Goal: Contribute content: Add original content to the website for others to see

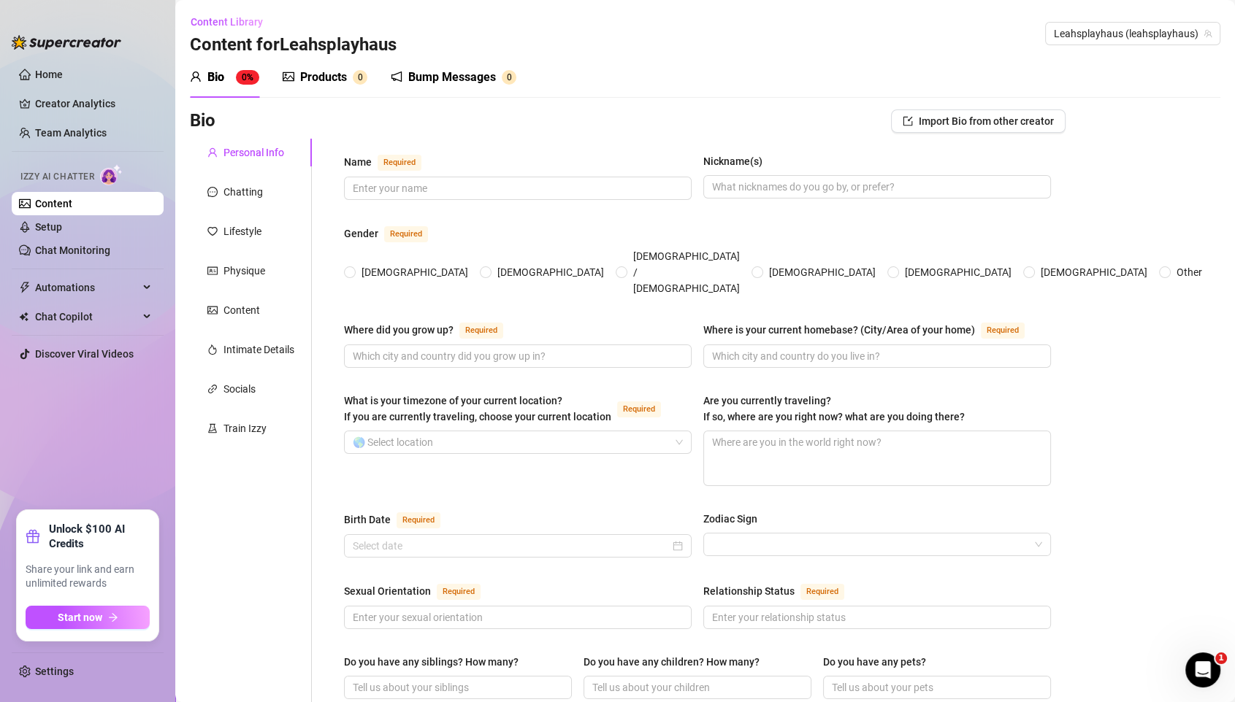
scroll to position [714, 0]
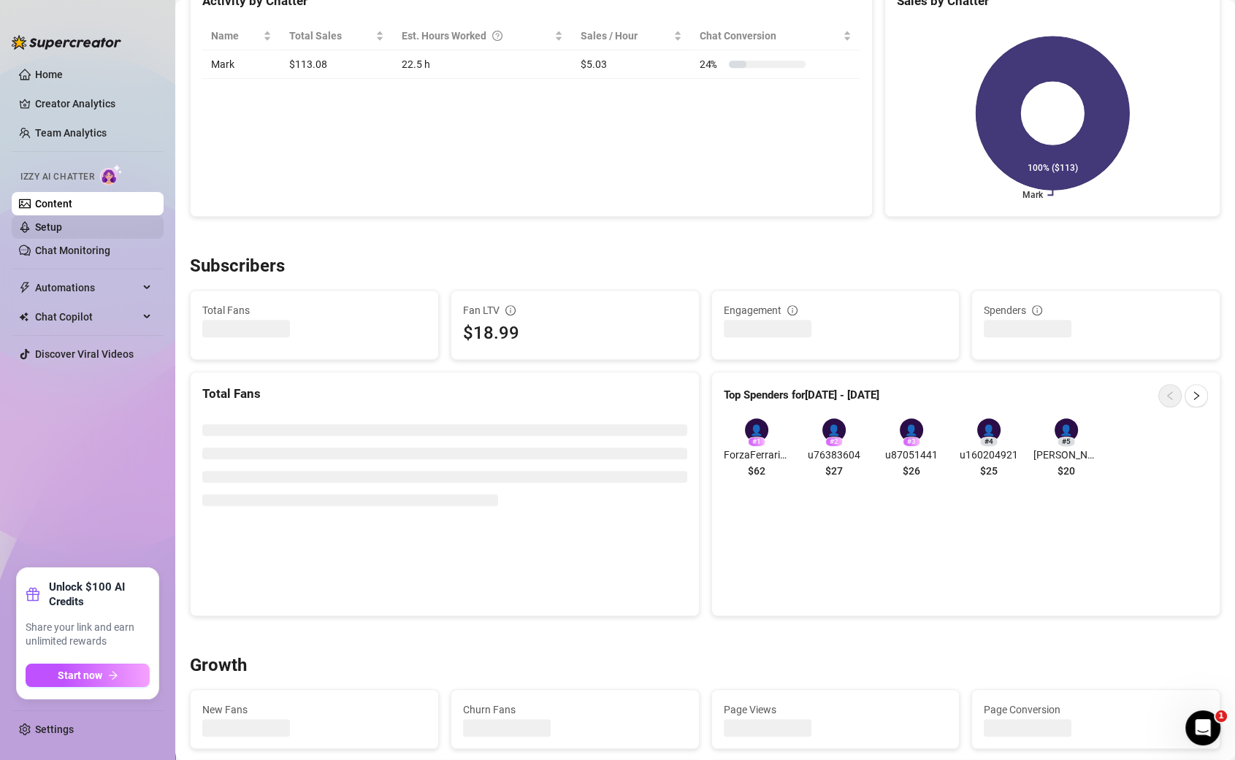
click at [44, 230] on link "Setup" at bounding box center [48, 227] width 27 height 12
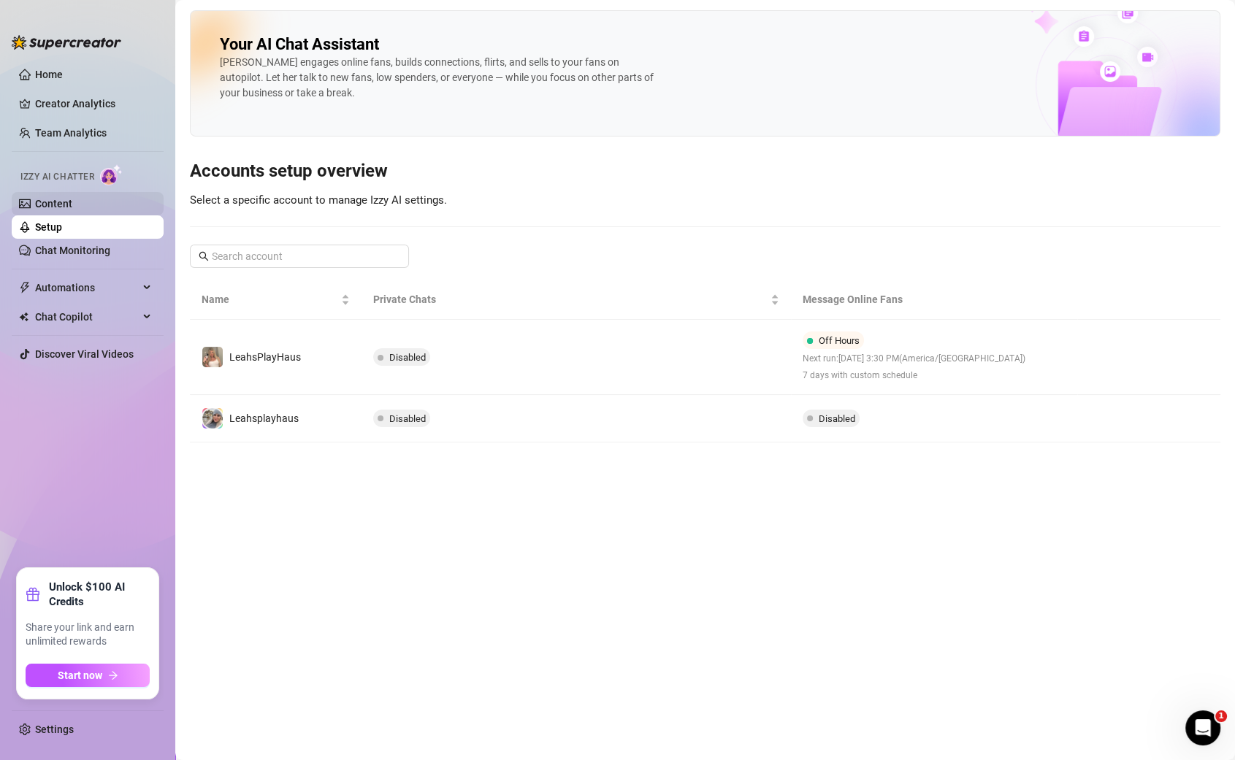
click at [55, 198] on link "Content" at bounding box center [53, 204] width 37 height 12
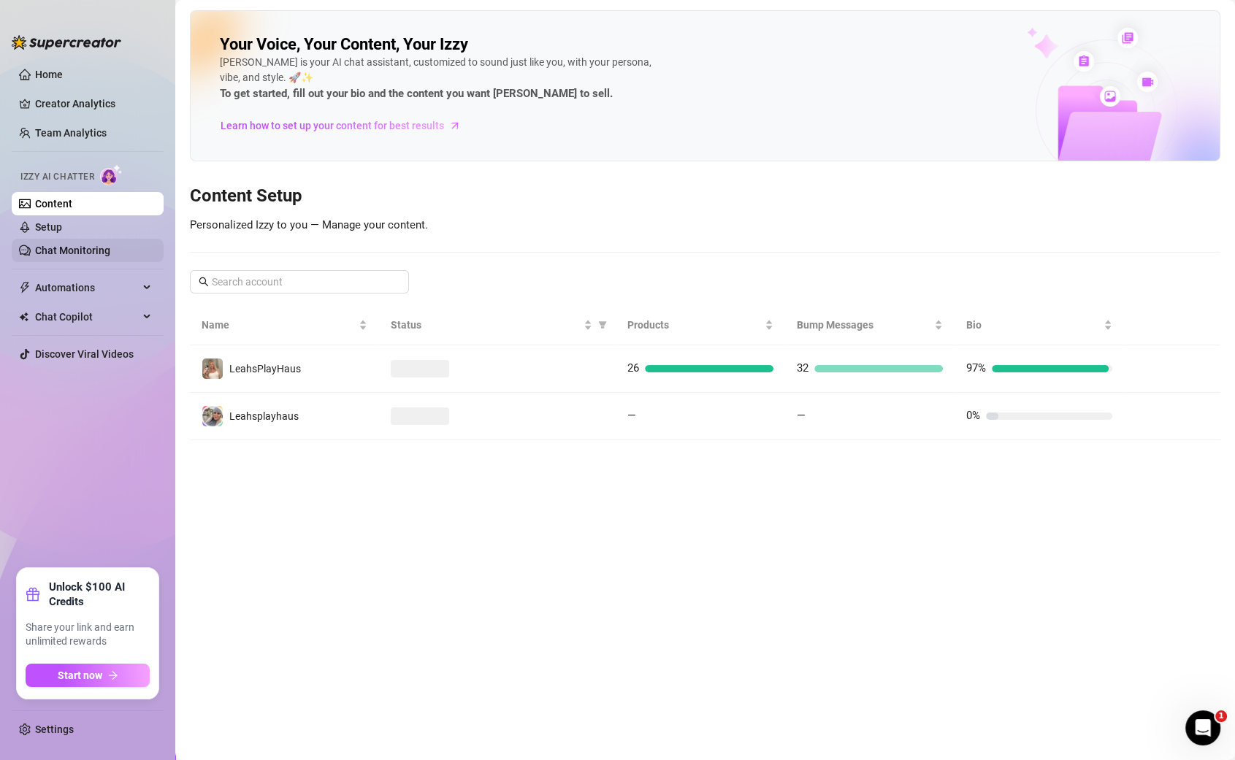
click at [59, 255] on link "Chat Monitoring" at bounding box center [72, 251] width 75 height 12
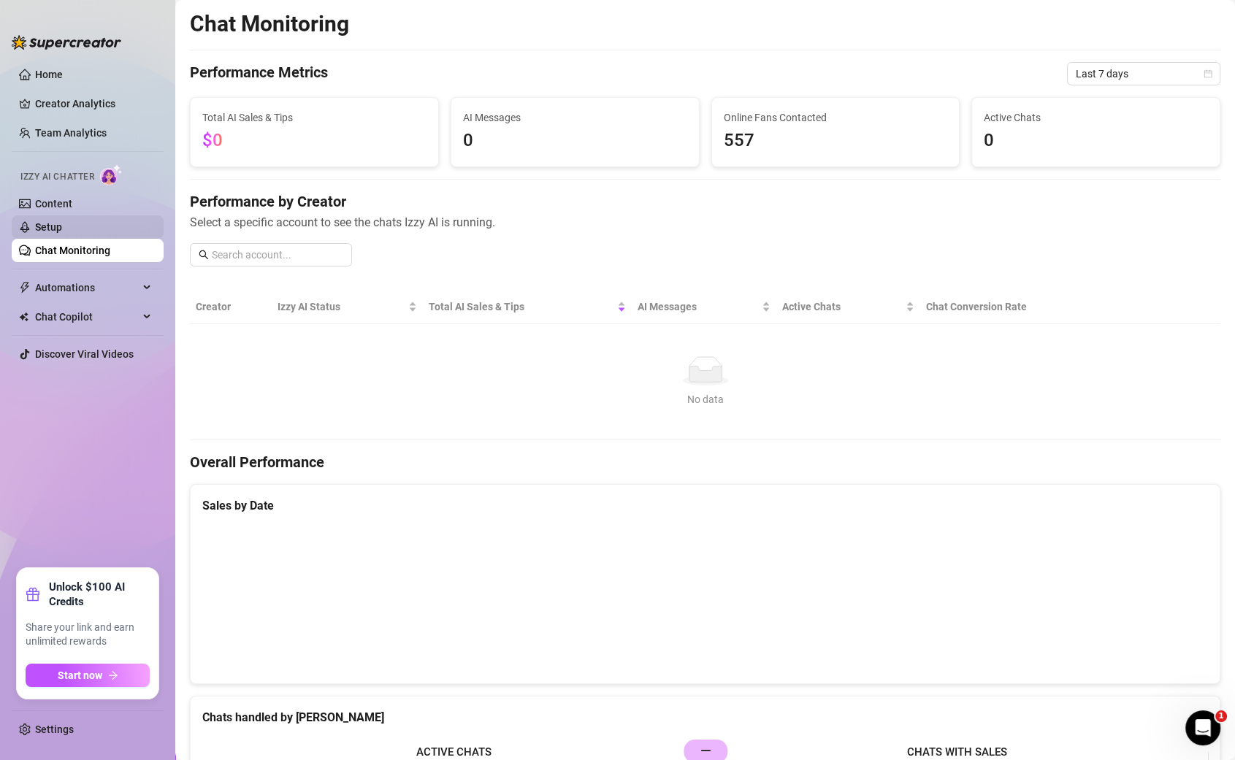
click at [62, 225] on link "Setup" at bounding box center [48, 227] width 27 height 12
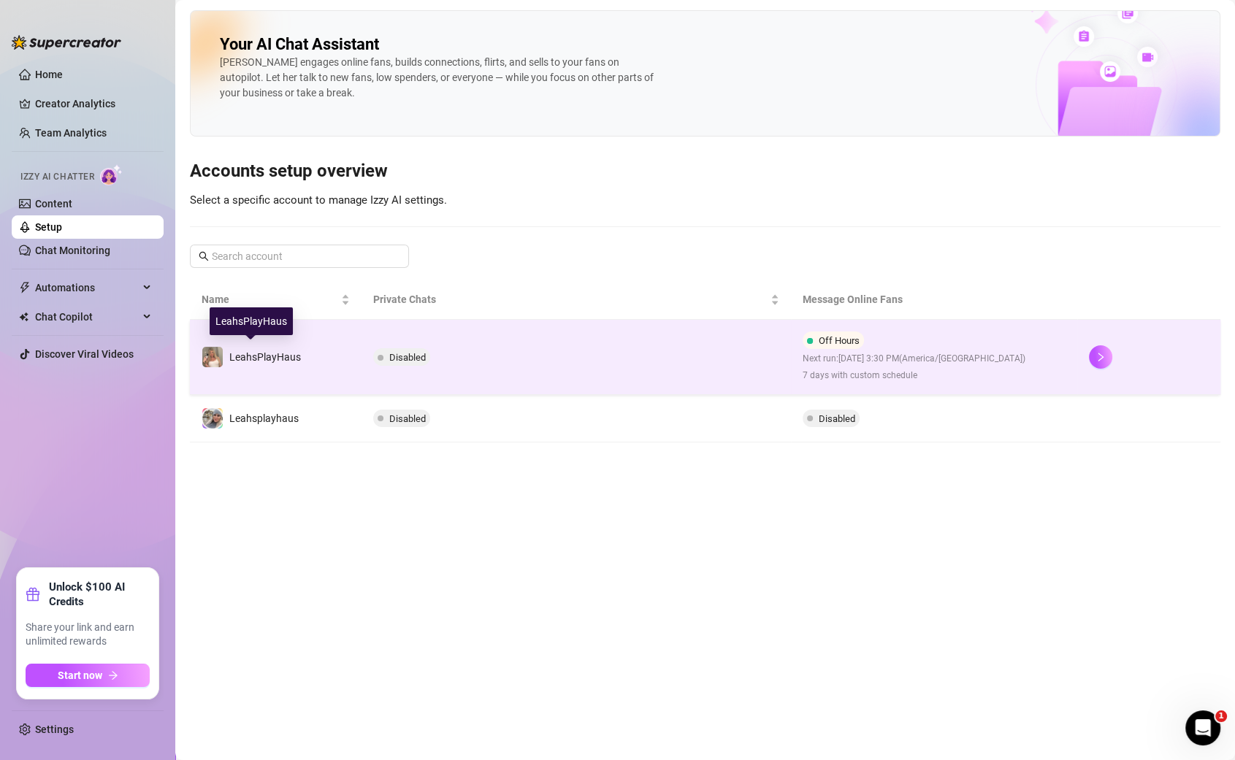
click at [275, 358] on span "LeahsPlayHaus" at bounding box center [265, 357] width 72 height 12
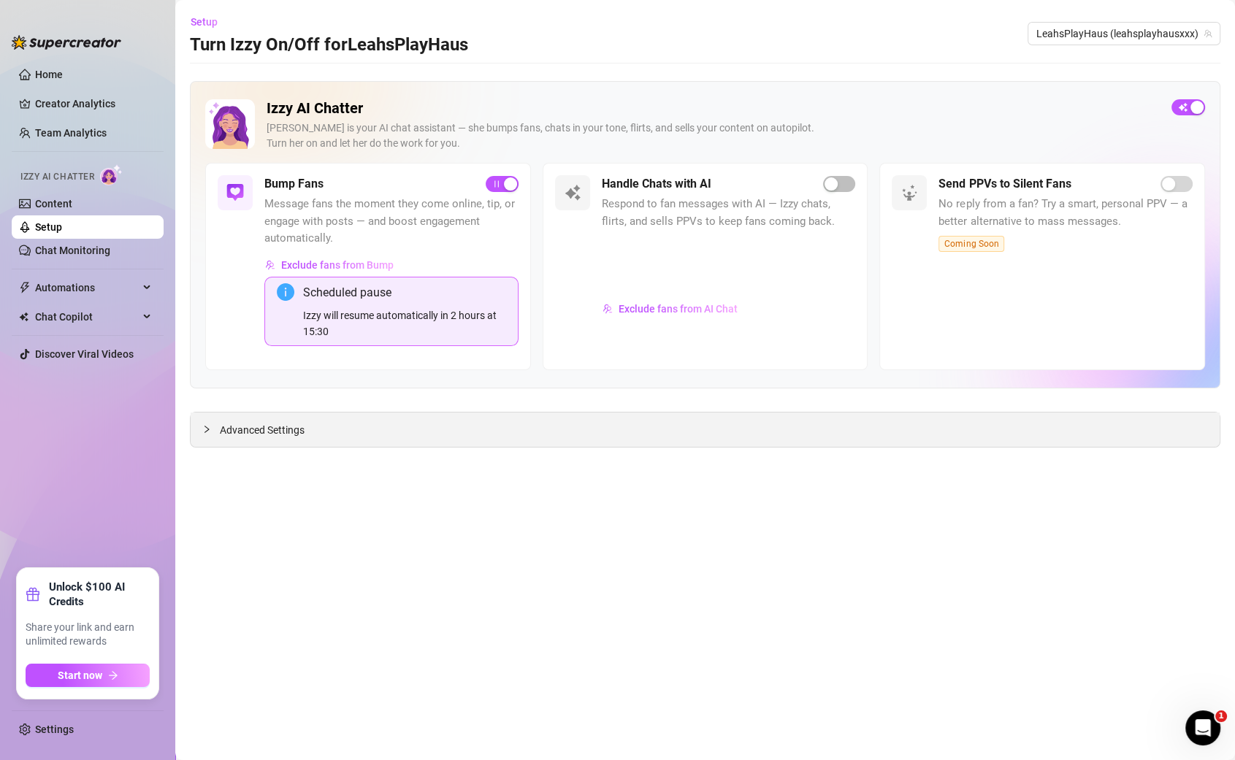
click at [256, 428] on span "Advanced Settings" at bounding box center [262, 430] width 85 height 16
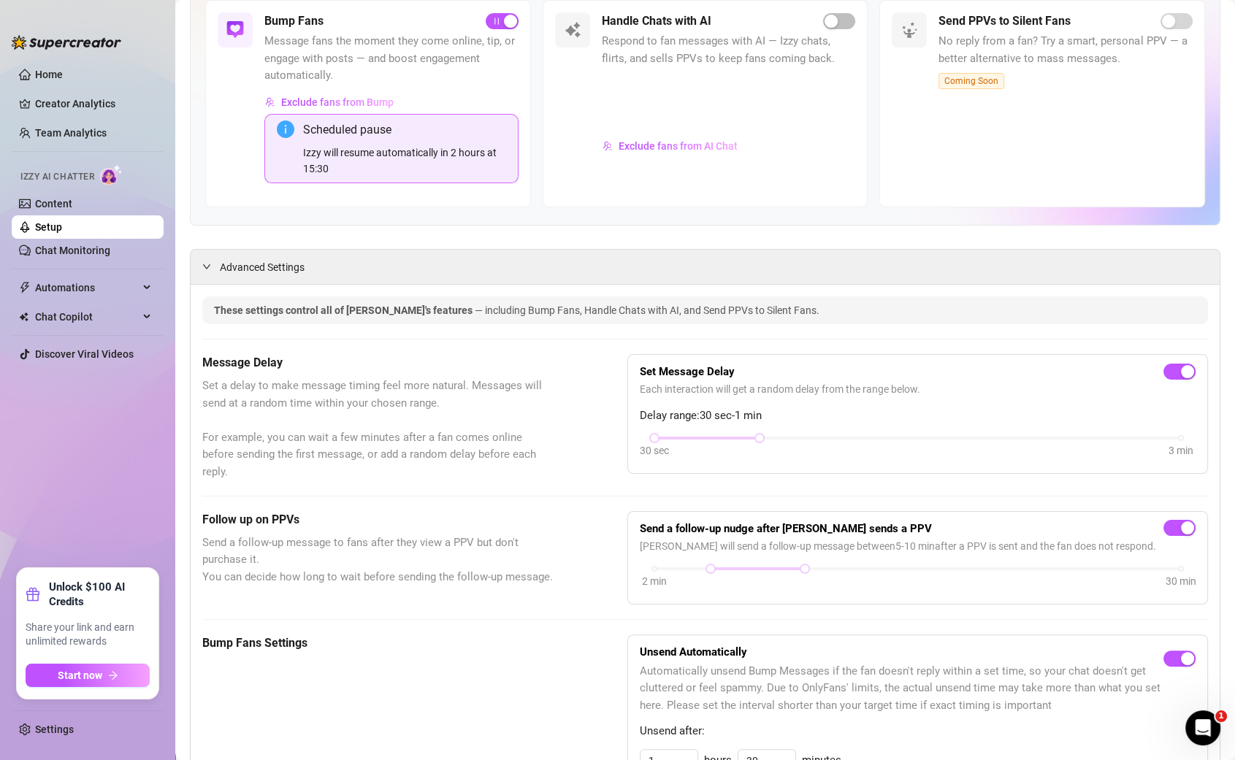
scroll to position [183, 0]
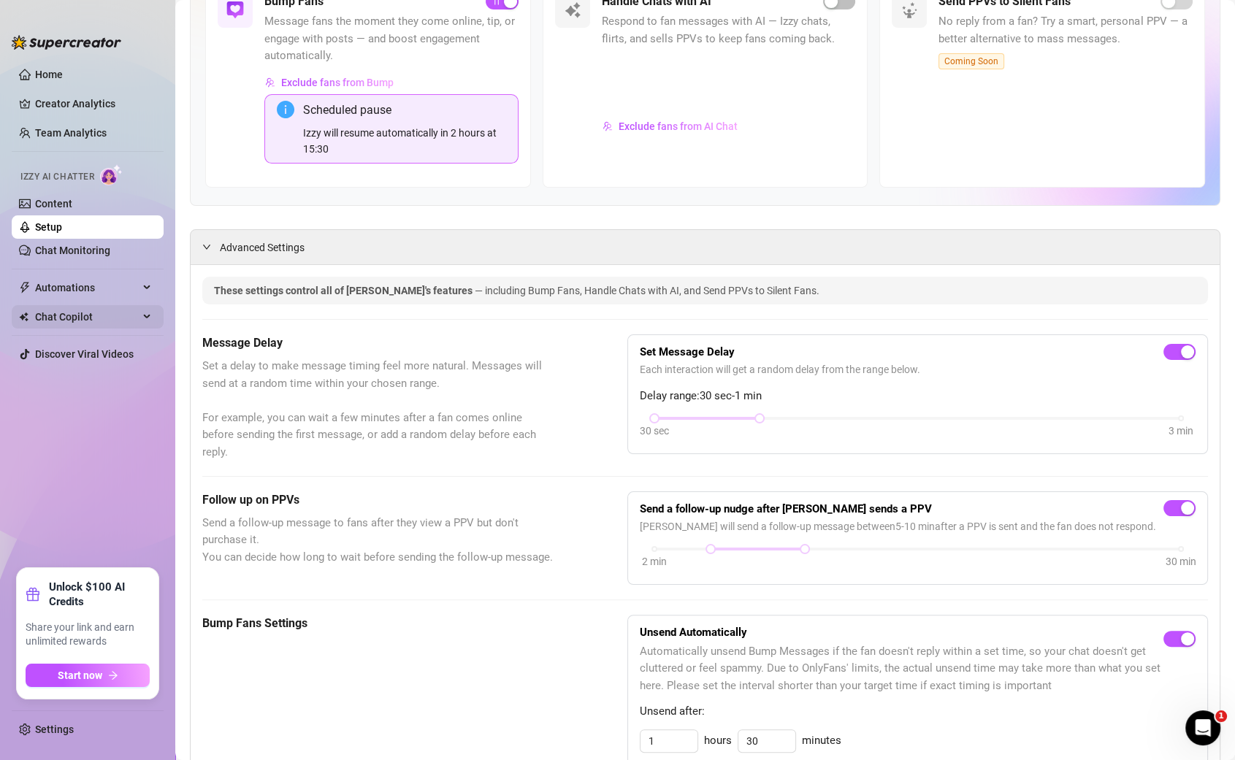
click at [80, 318] on span "Chat Copilot" at bounding box center [87, 316] width 104 height 23
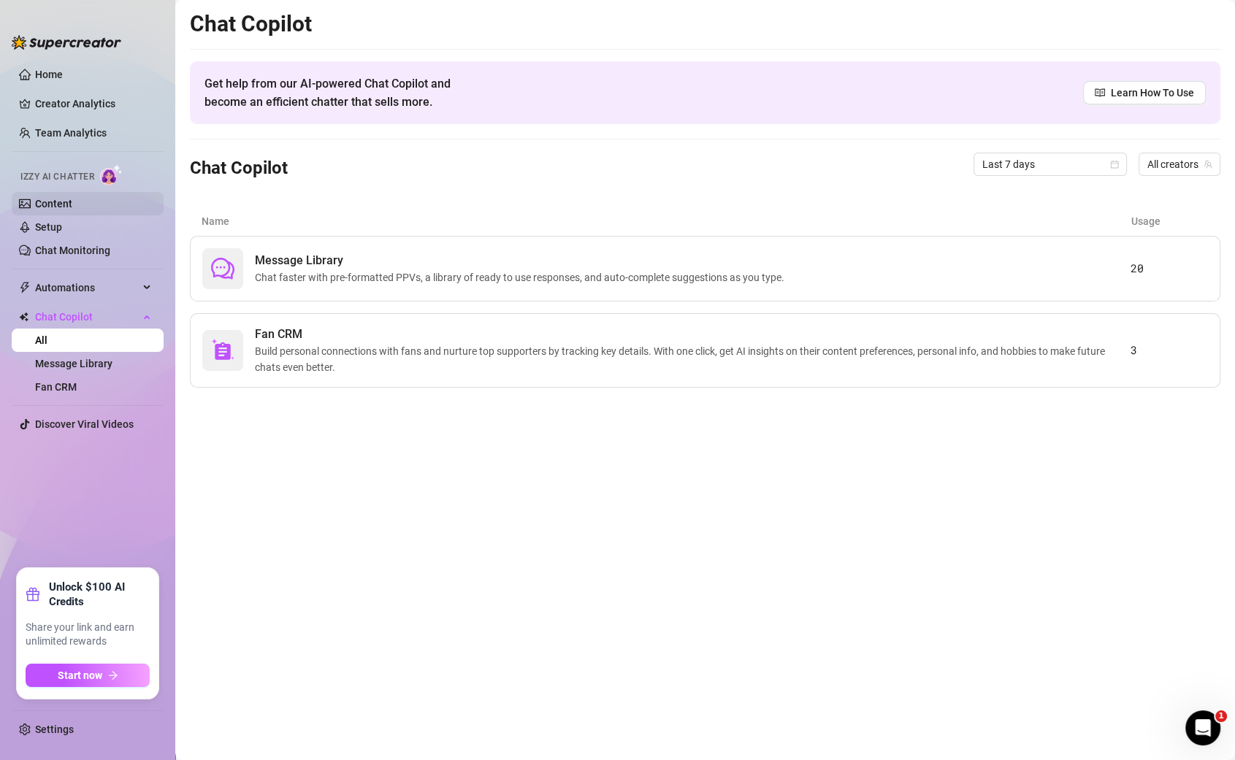
click at [61, 201] on link "Content" at bounding box center [53, 204] width 37 height 12
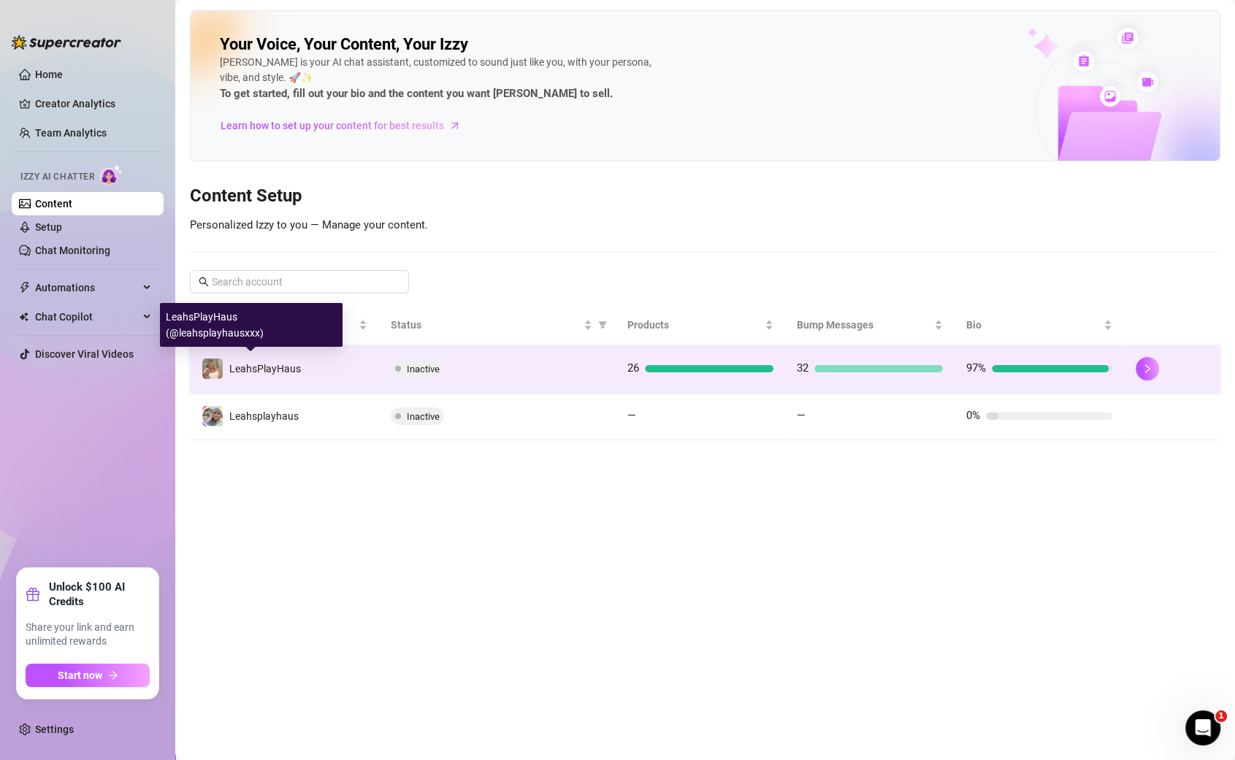
click at [259, 371] on span "LeahsPlayHaus" at bounding box center [265, 369] width 72 height 12
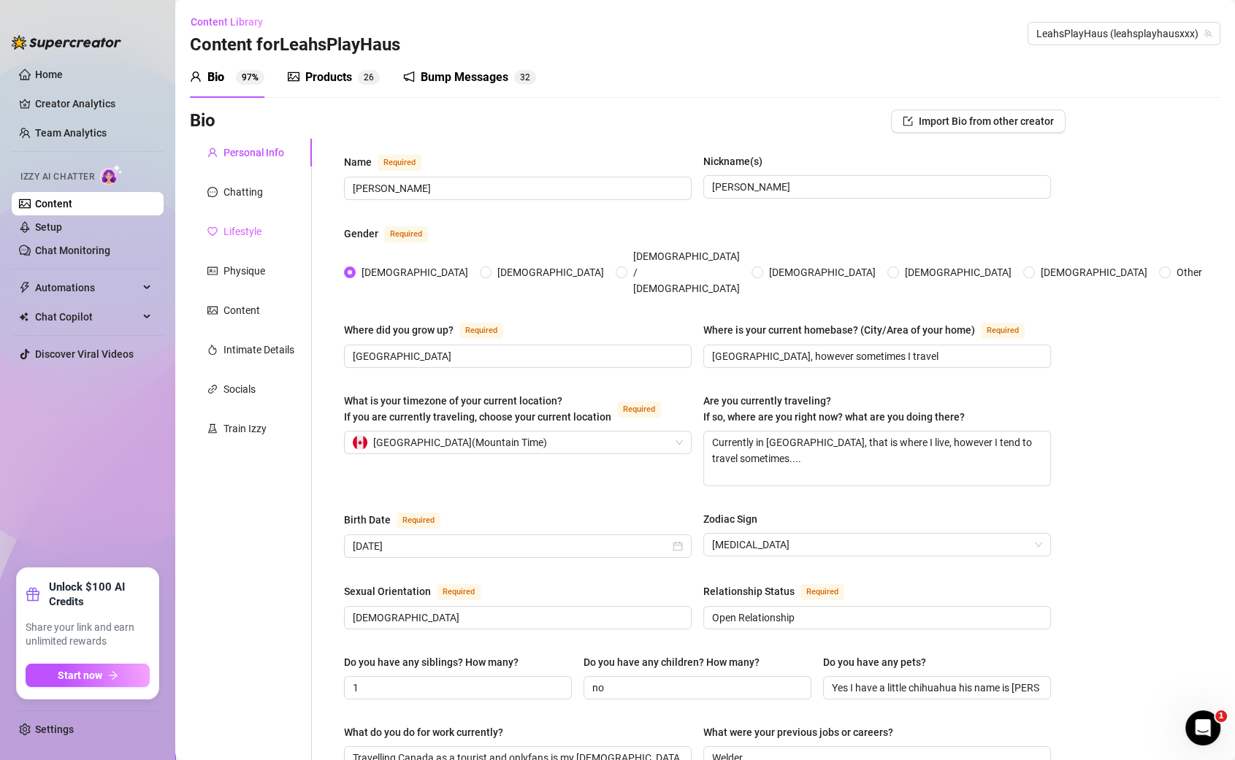
click at [252, 240] on div "Lifestyle" at bounding box center [251, 232] width 122 height 28
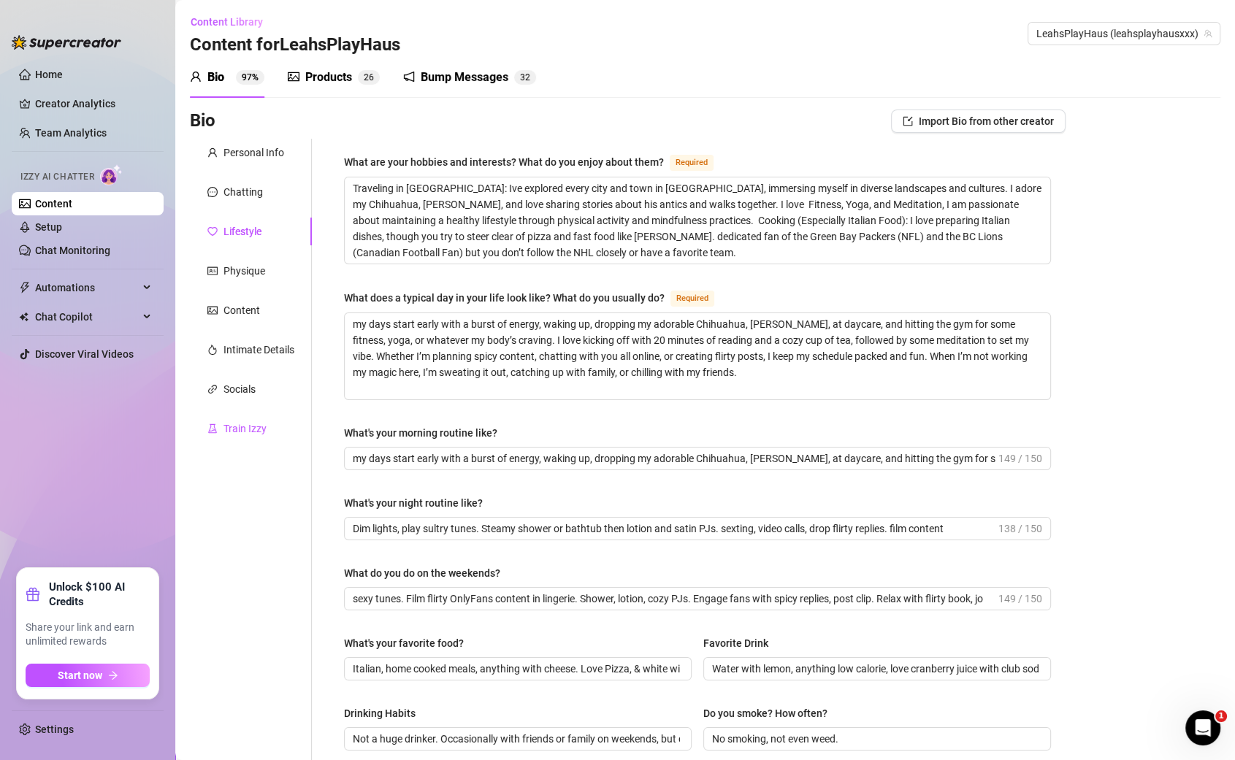
click at [240, 426] on div "Train Izzy" at bounding box center [244, 429] width 43 height 16
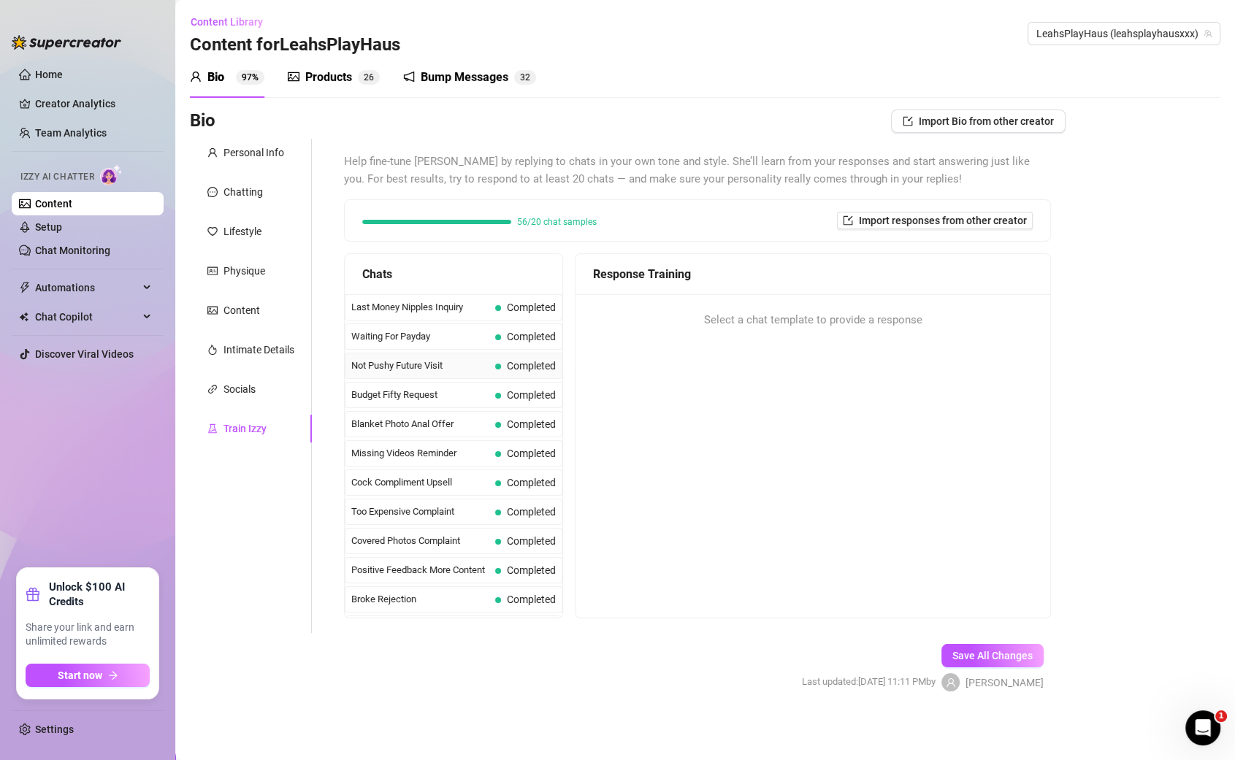
click at [421, 372] on div "Not Pushy Future Visit Completed" at bounding box center [454, 366] width 218 height 26
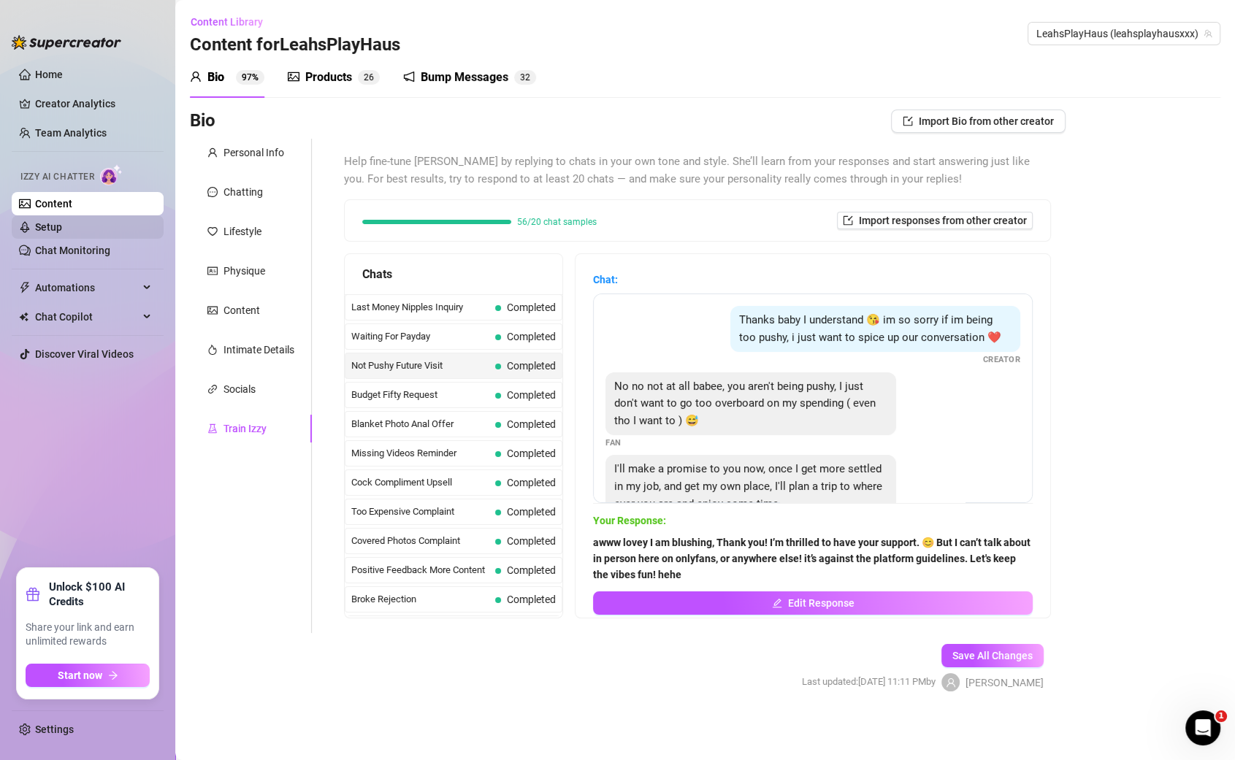
click at [62, 222] on link "Setup" at bounding box center [48, 227] width 27 height 12
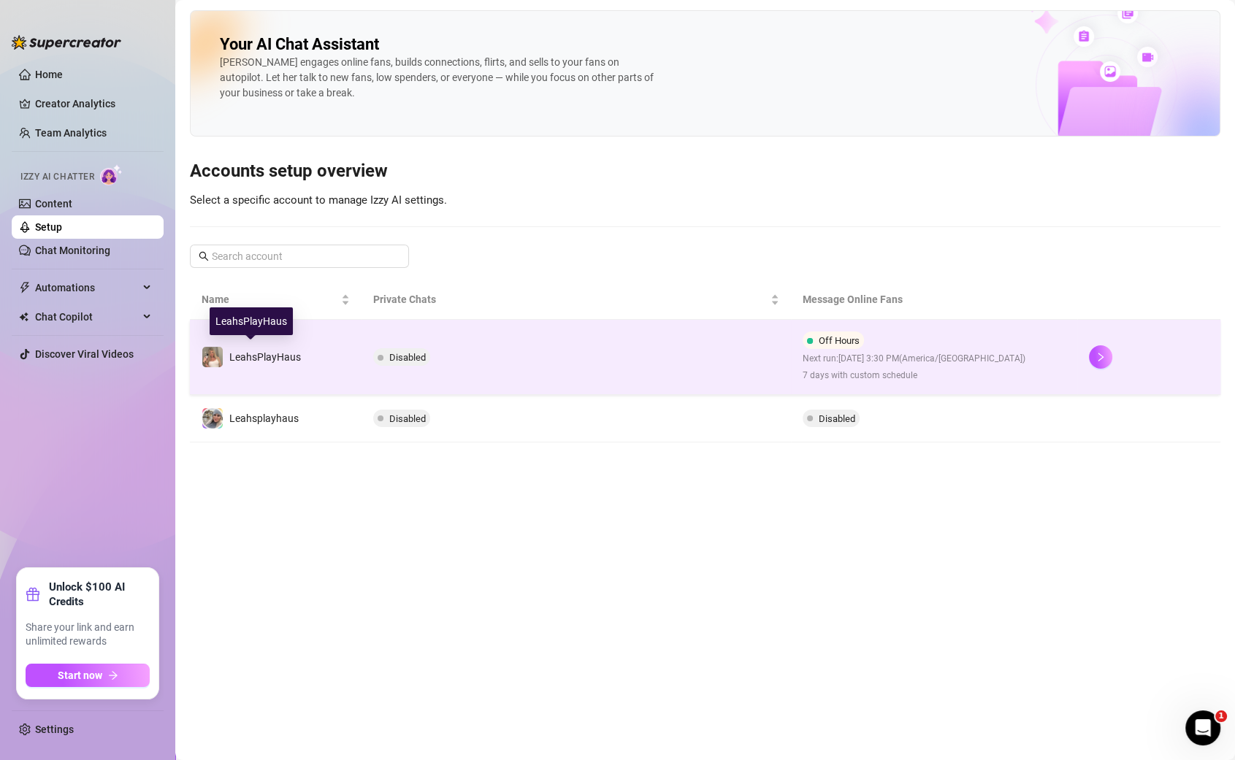
click at [291, 360] on span "LeahsPlayHaus" at bounding box center [265, 357] width 72 height 12
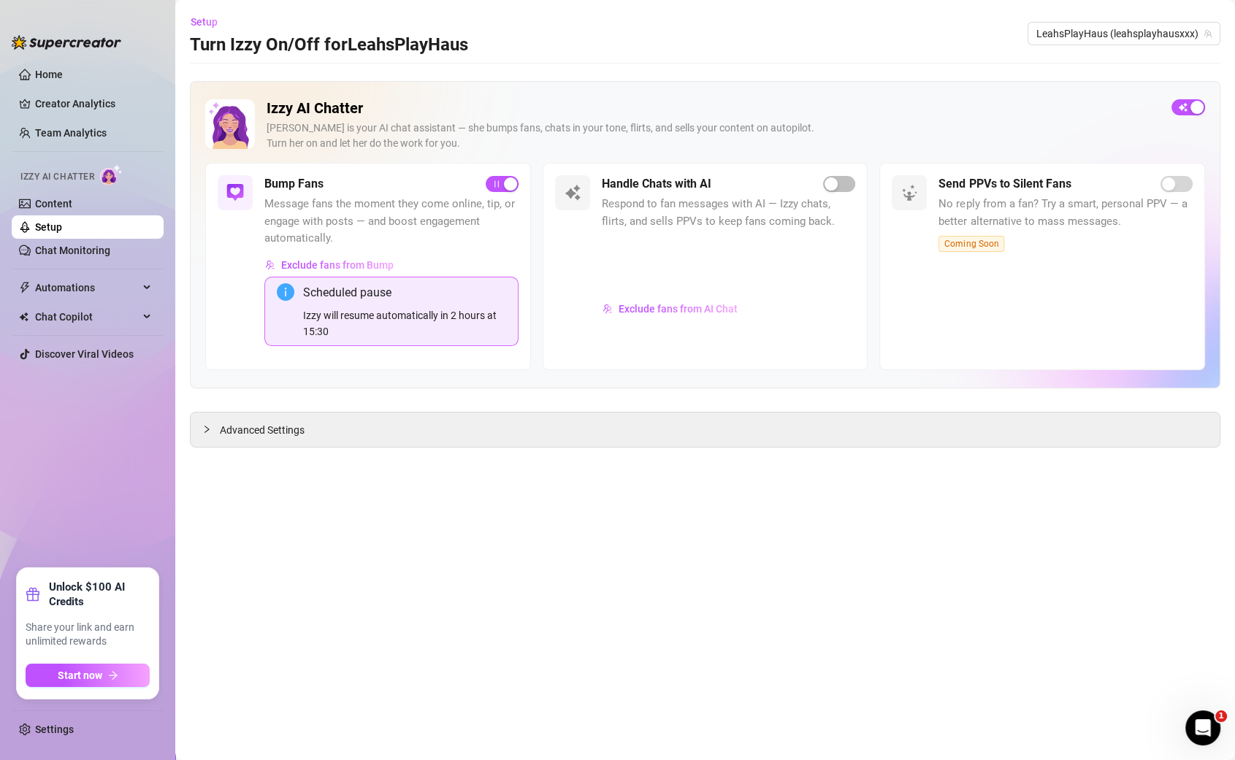
click at [686, 188] on h5 "Handle Chats with AI" at bounding box center [657, 184] width 110 height 18
click at [257, 423] on span "Advanced Settings" at bounding box center [262, 430] width 85 height 16
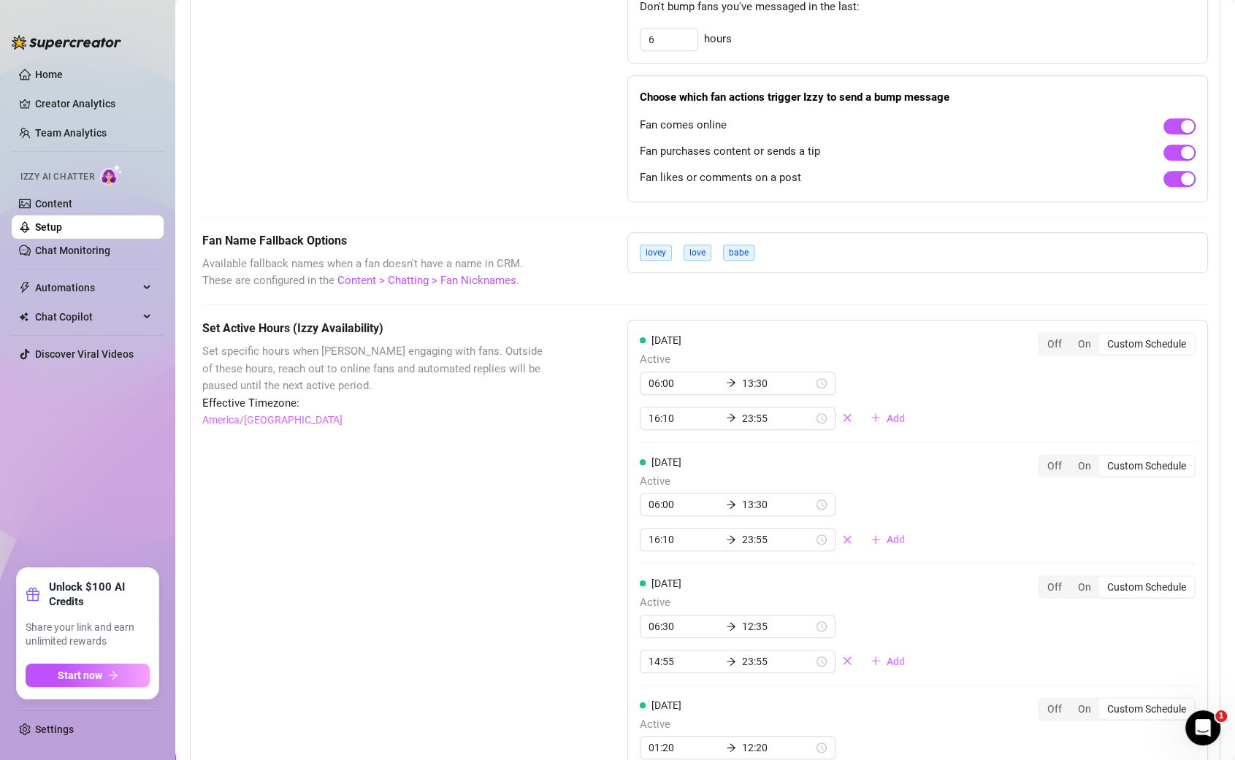
scroll to position [949, 0]
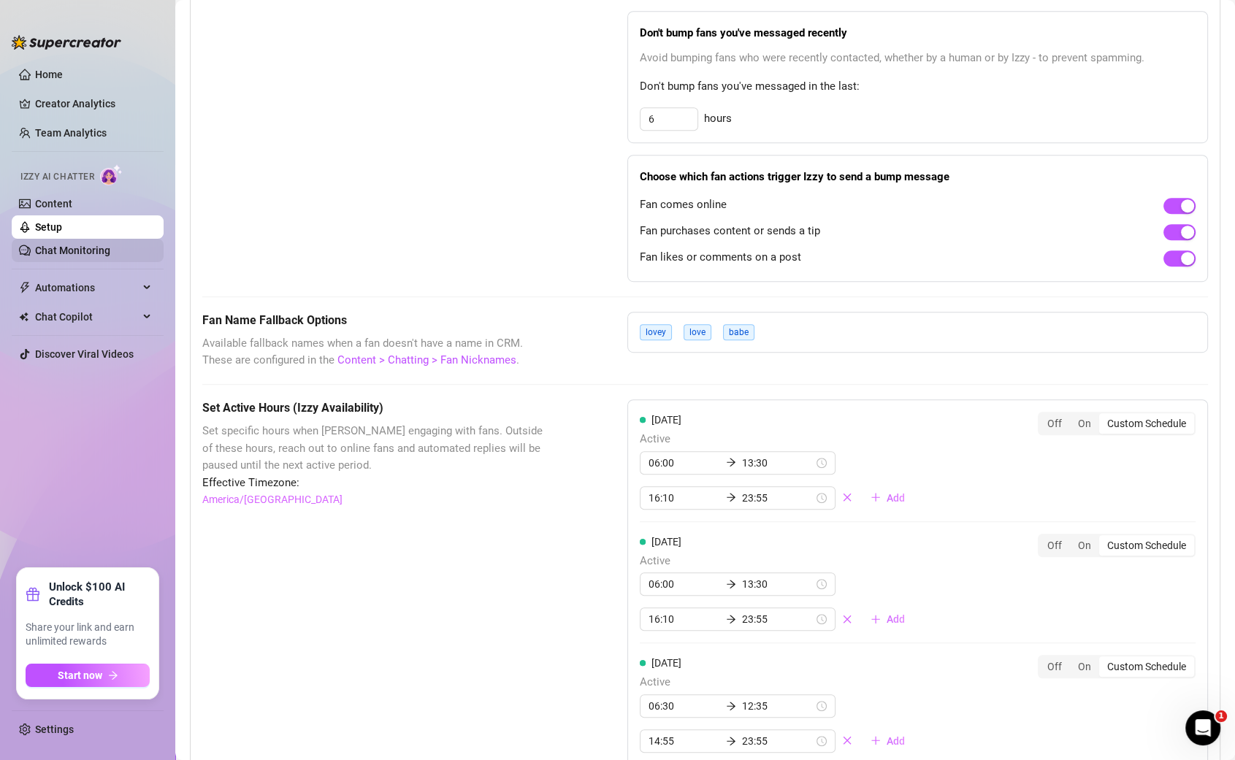
click at [87, 252] on link "Chat Monitoring" at bounding box center [72, 251] width 75 height 12
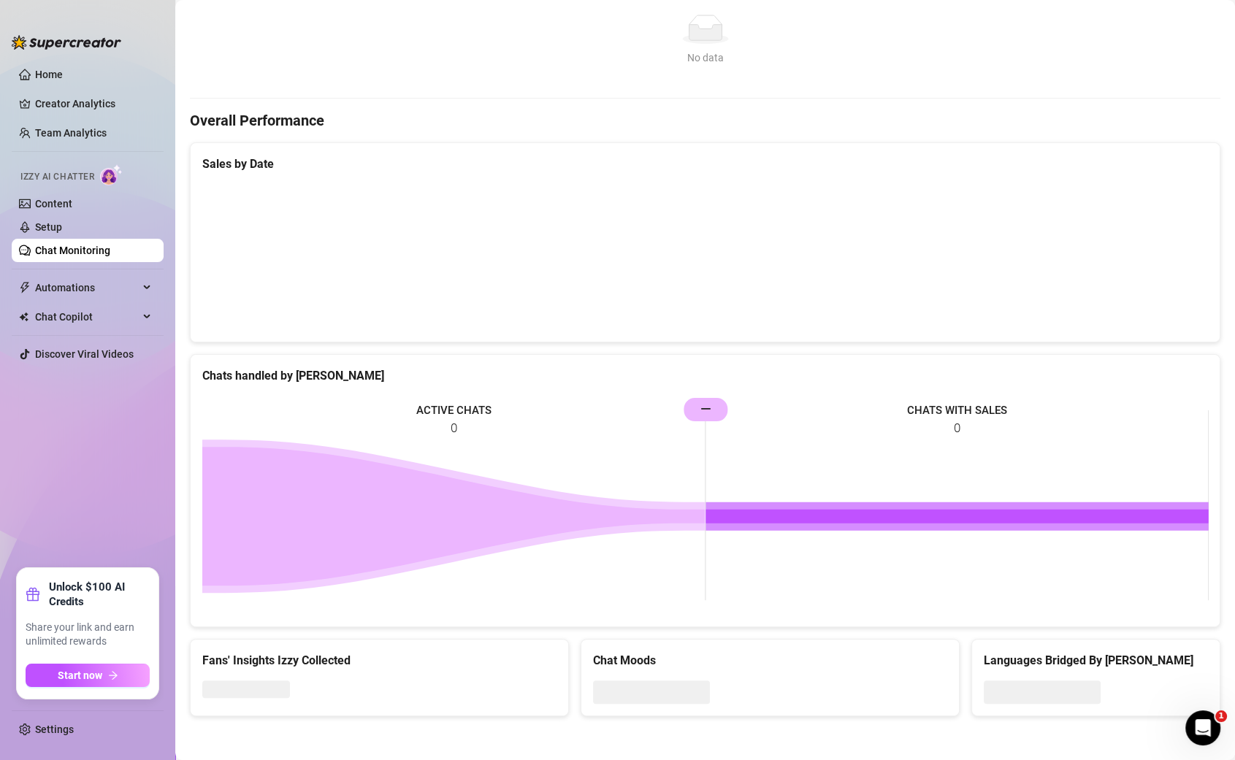
scroll to position [337, 0]
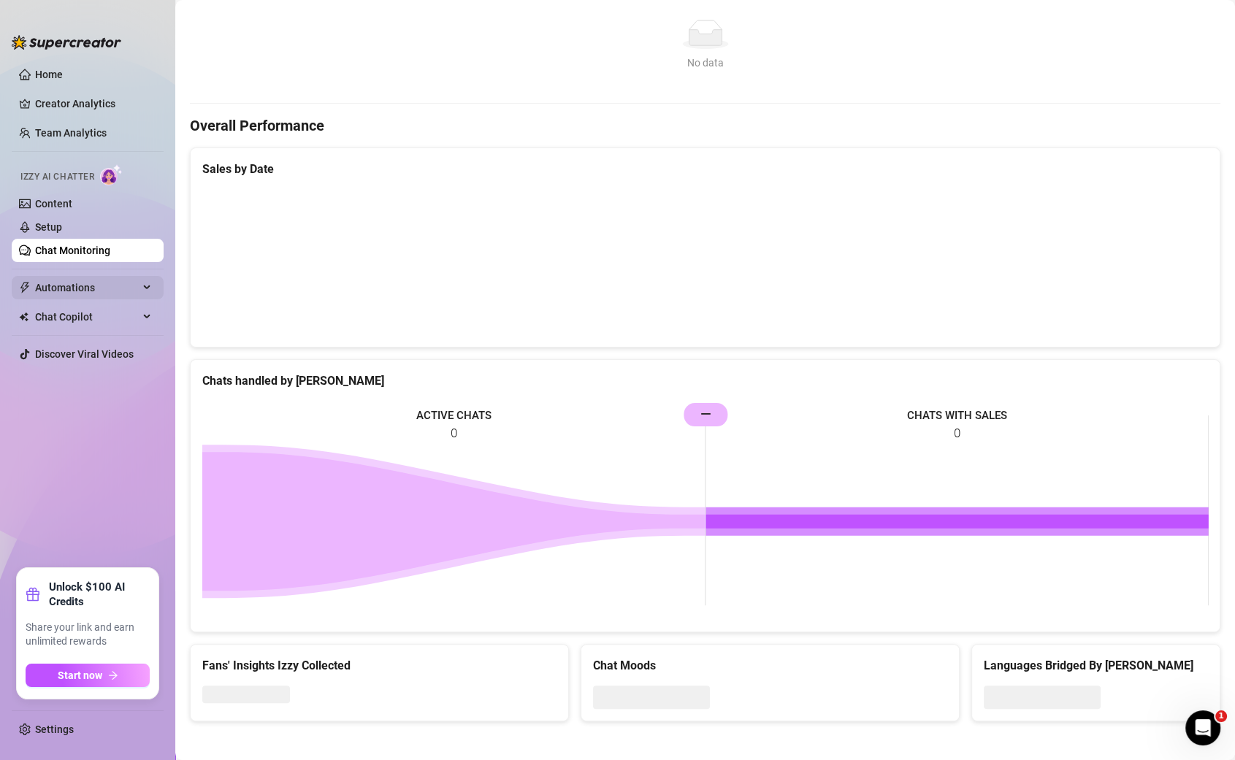
click at [85, 286] on span "Automations" at bounding box center [87, 287] width 104 height 23
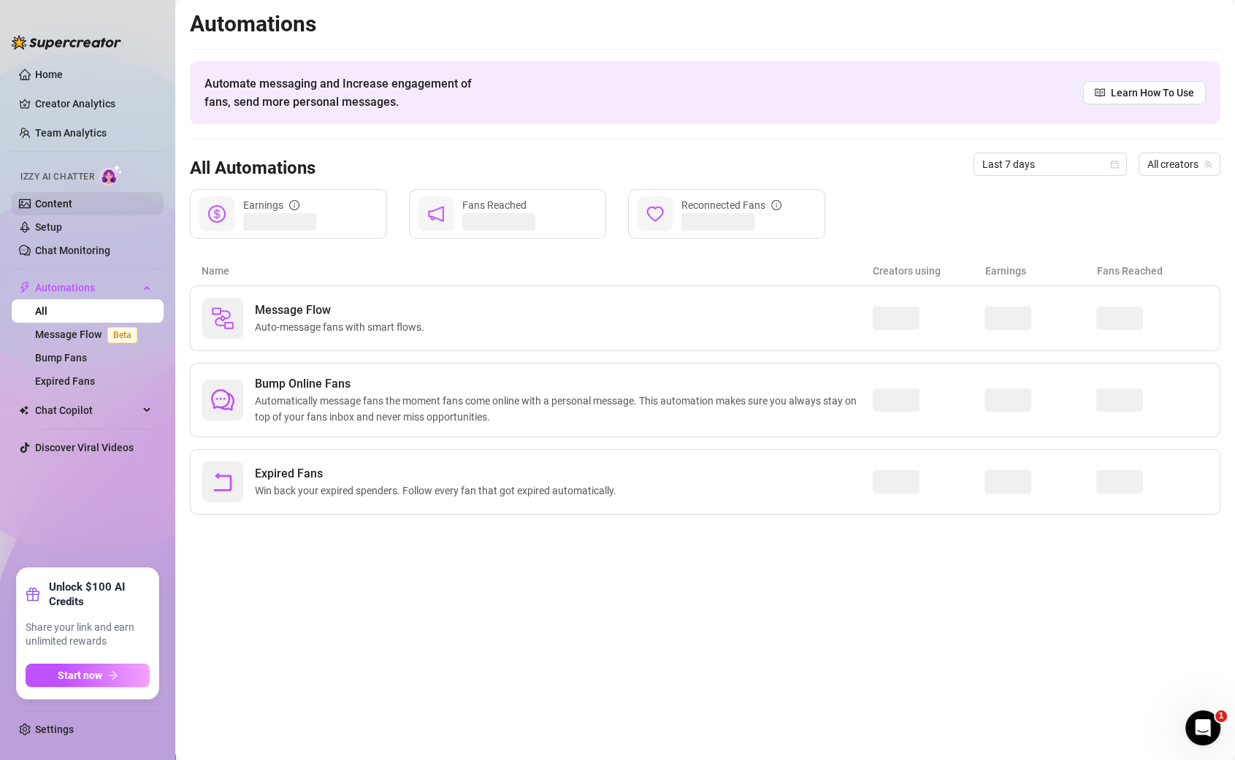
click at [47, 206] on link "Content" at bounding box center [53, 204] width 37 height 12
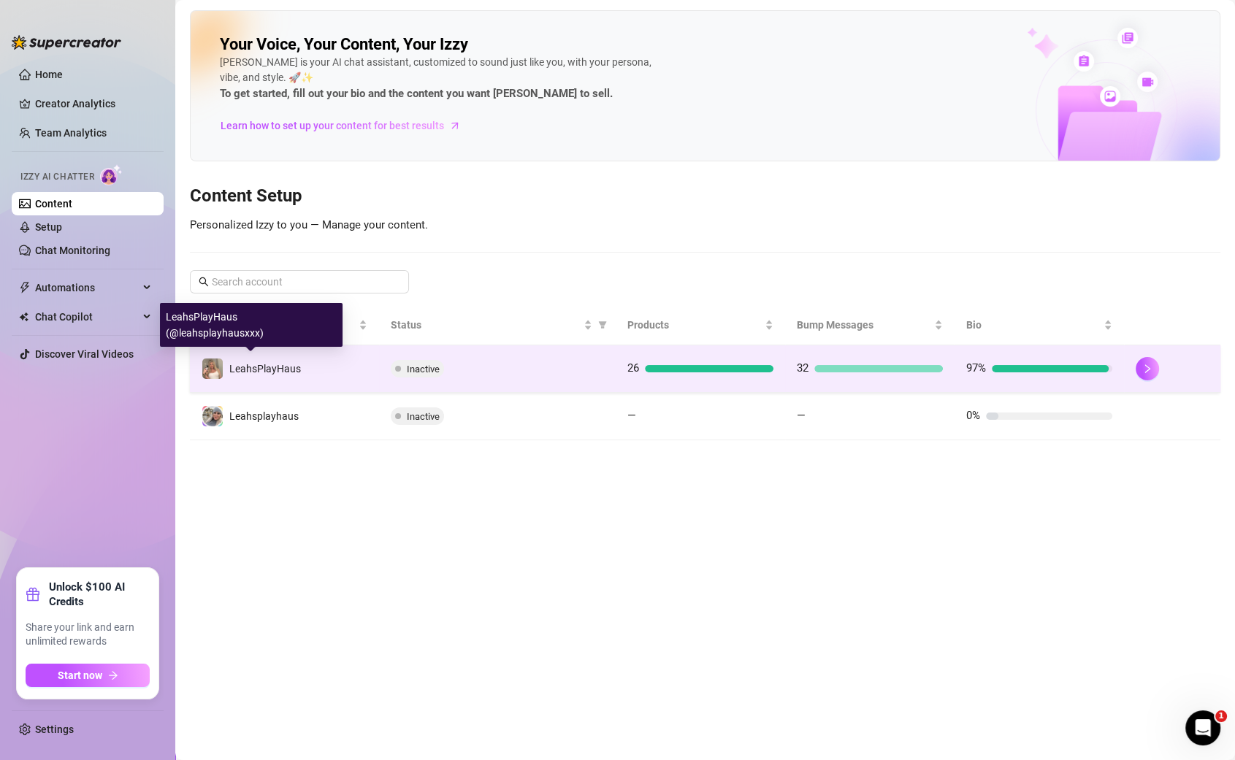
click at [267, 358] on div "LeahsPlayHaus" at bounding box center [251, 369] width 99 height 22
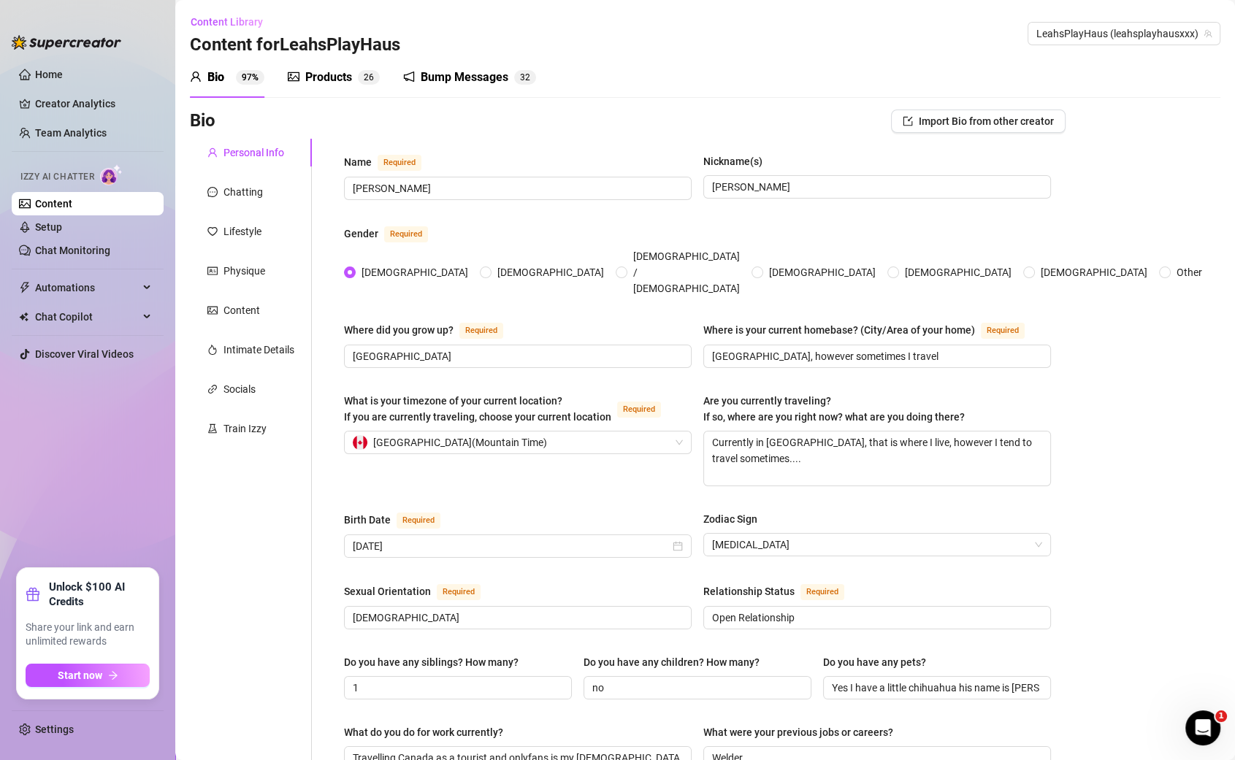
click at [315, 75] on div "Products" at bounding box center [328, 78] width 47 height 18
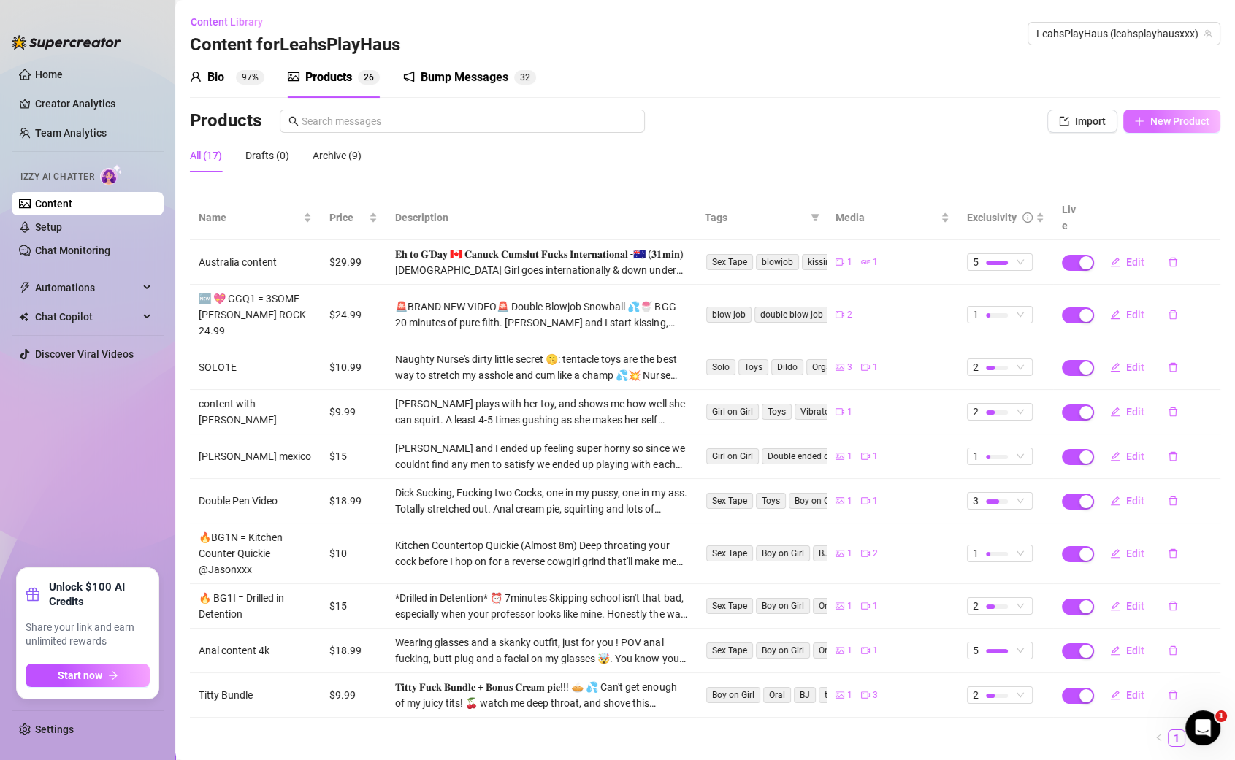
click at [1165, 117] on span "New Product" at bounding box center [1179, 121] width 59 height 12
type textarea "Type your message here..."
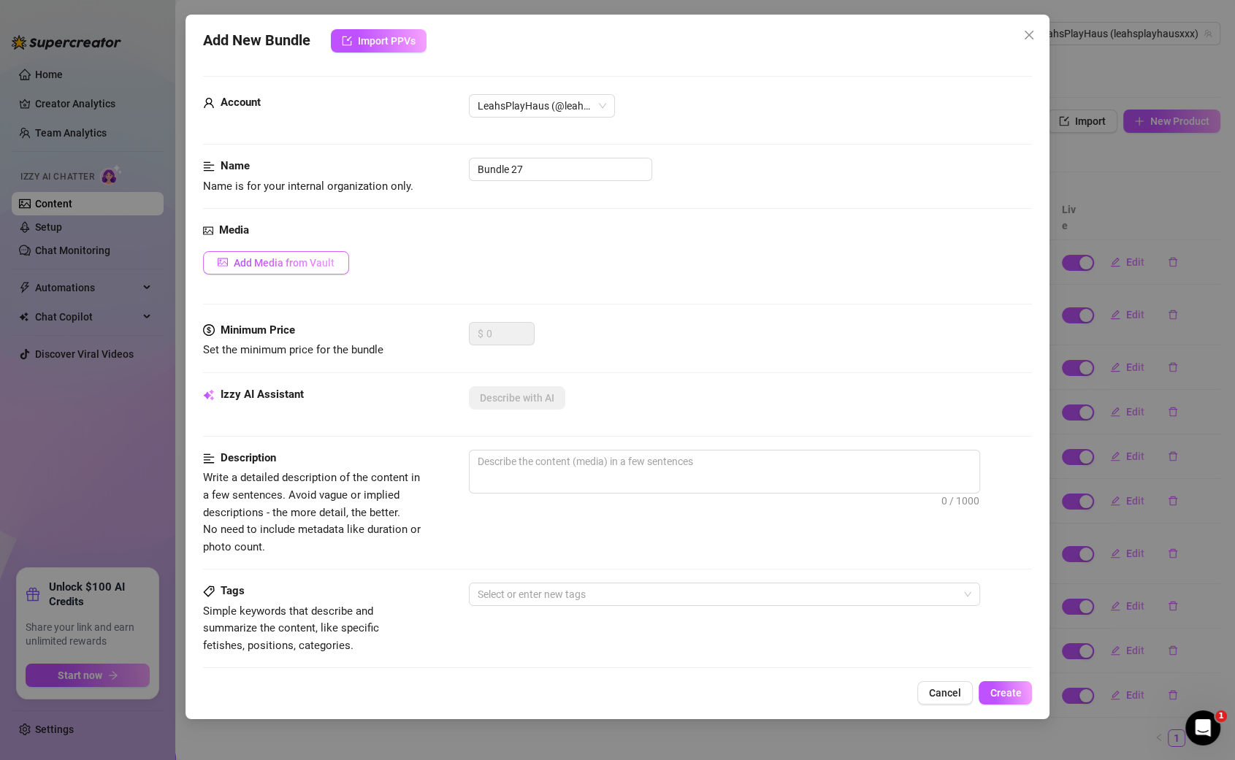
click at [266, 259] on span "Add Media from Vault" at bounding box center [284, 263] width 101 height 12
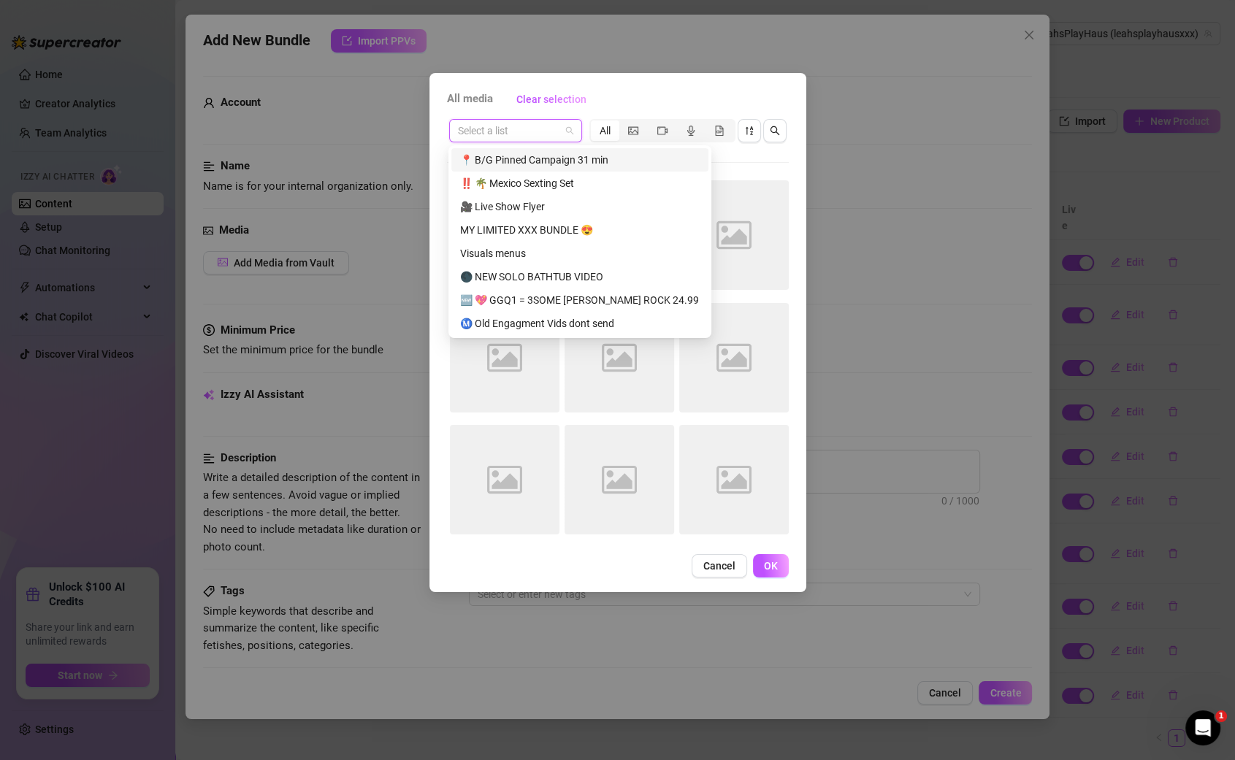
click at [527, 135] on input "search" at bounding box center [509, 131] width 102 height 22
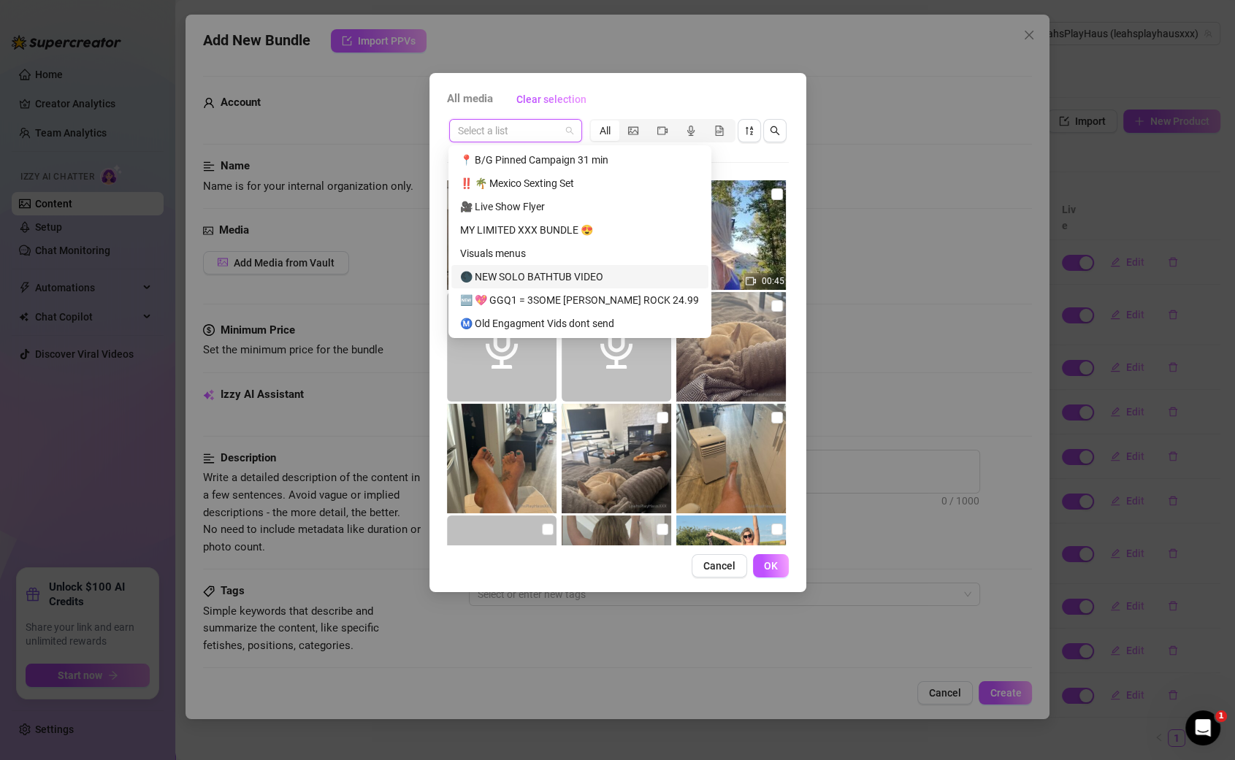
scroll to position [46, 0]
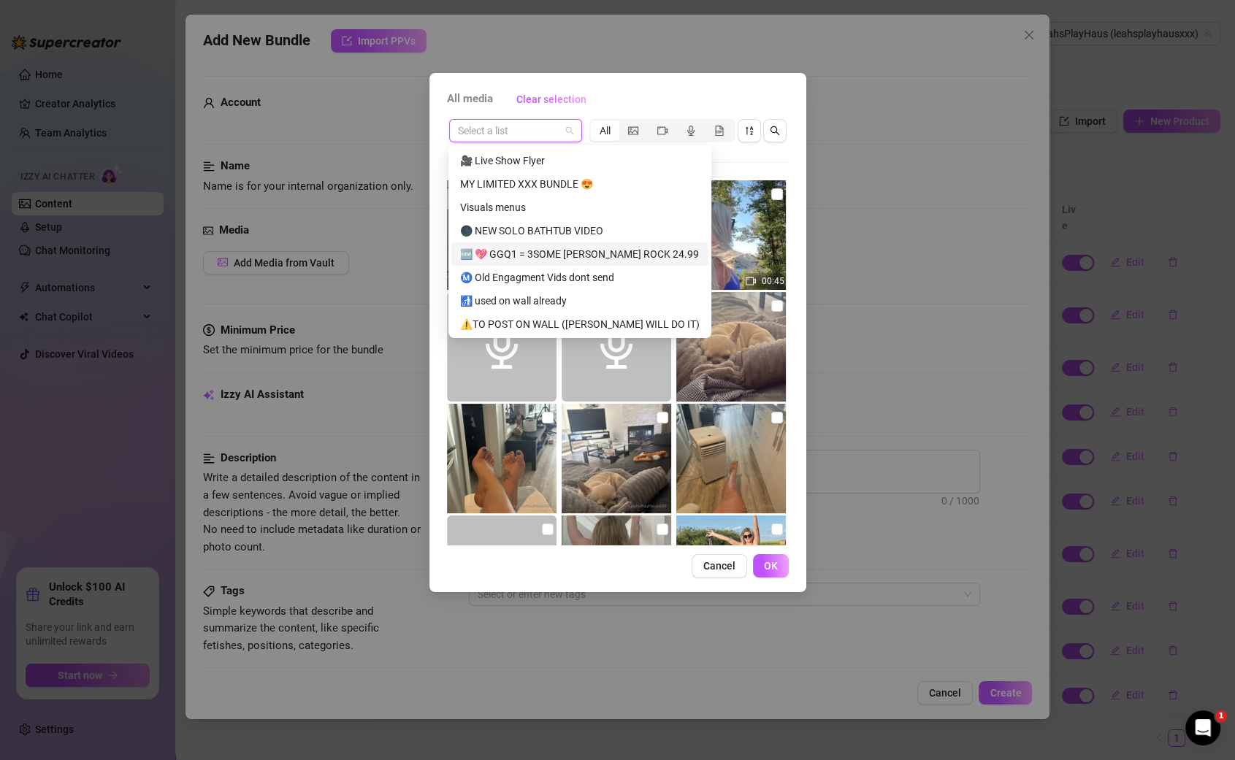
click at [598, 253] on div "🆕 💖 GGQ1 = 3SOME [PERSON_NAME] ROCK 24.99" at bounding box center [580, 254] width 240 height 16
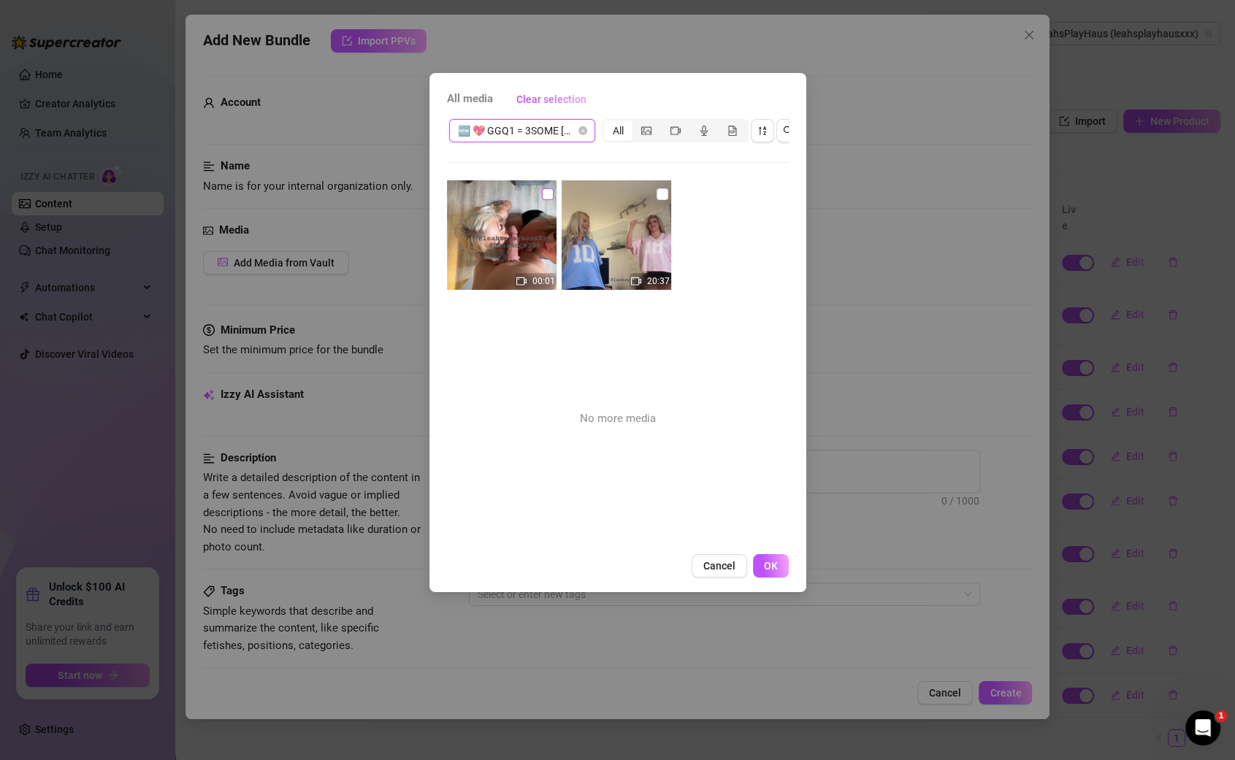
click at [547, 196] on input "checkbox" at bounding box center [548, 194] width 12 height 12
checkbox input "true"
click at [661, 196] on input "checkbox" at bounding box center [662, 194] width 12 height 12
checkbox input "true"
click at [764, 566] on span "OK" at bounding box center [771, 566] width 14 height 12
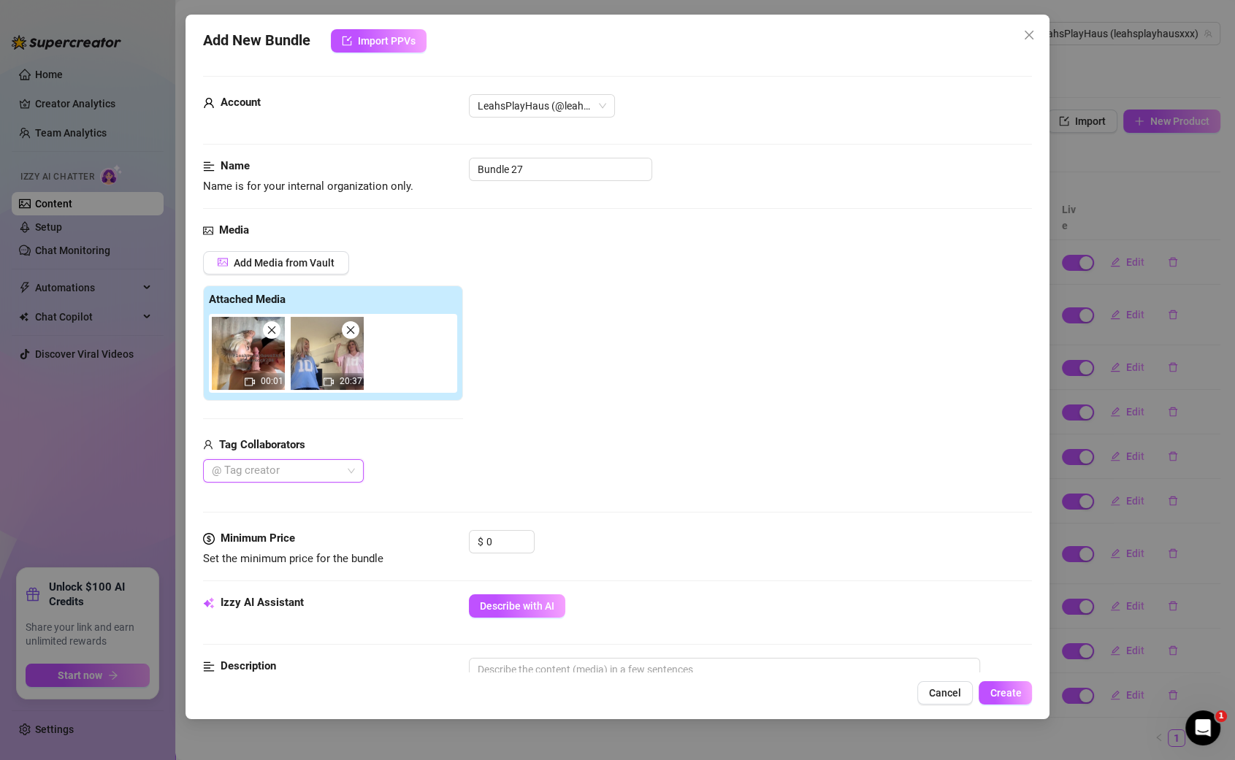
type input "d"
type input "[PERSON_NAME]"
click at [279, 501] on div "[PERSON_NAME] Rock 🙈" at bounding box center [283, 499] width 137 height 16
click at [495, 434] on div "Add Media from Vault Attached Media 00:01 20:37 Tag Collaborators [PERSON_NAME]…" at bounding box center [618, 367] width 830 height 232
click at [497, 535] on input "0" at bounding box center [509, 542] width 47 height 22
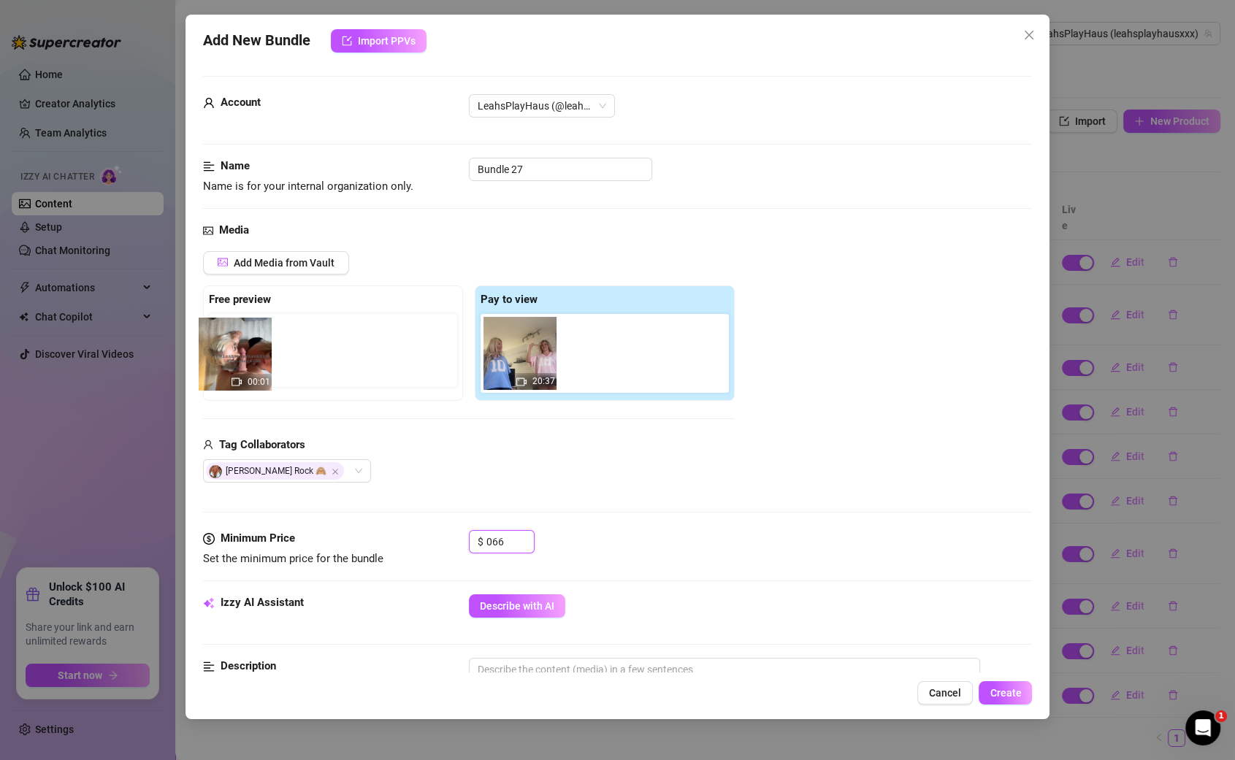
drag, startPoint x: 531, startPoint y: 365, endPoint x: 253, endPoint y: 363, distance: 277.5
click at [253, 363] on div "Free preview Pay to view 00:01 20:37" at bounding box center [469, 343] width 532 height 115
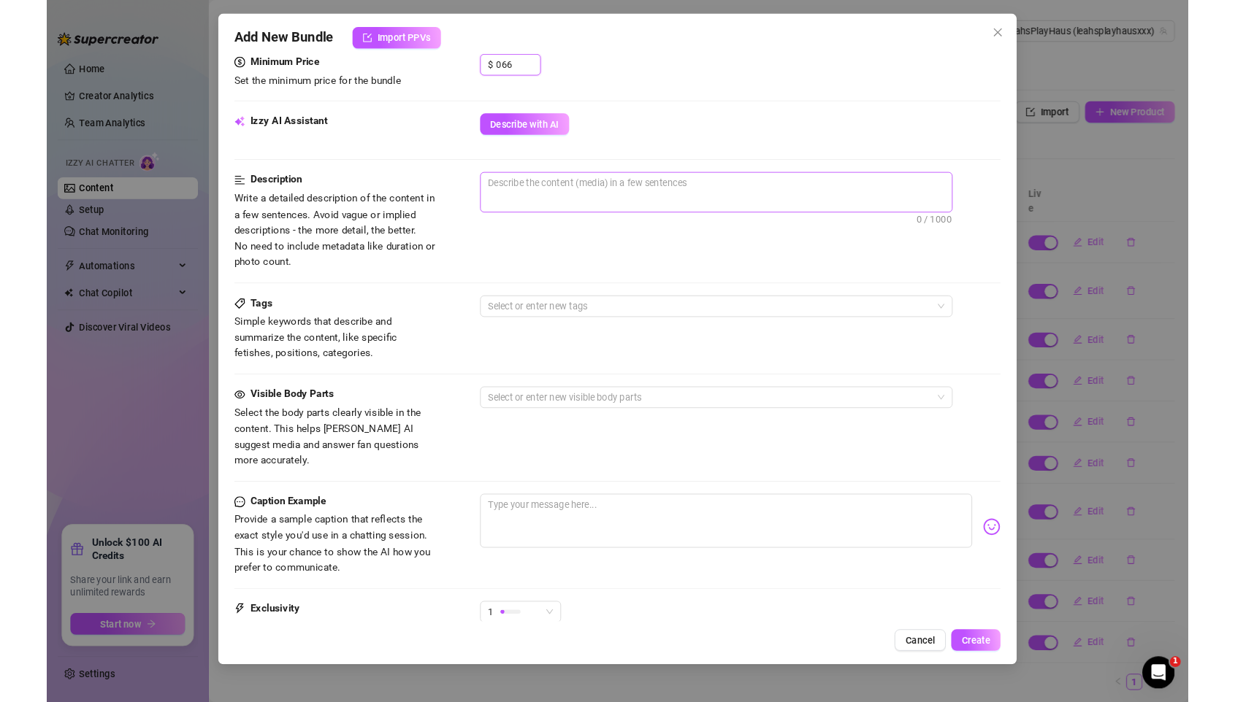
scroll to position [456, 0]
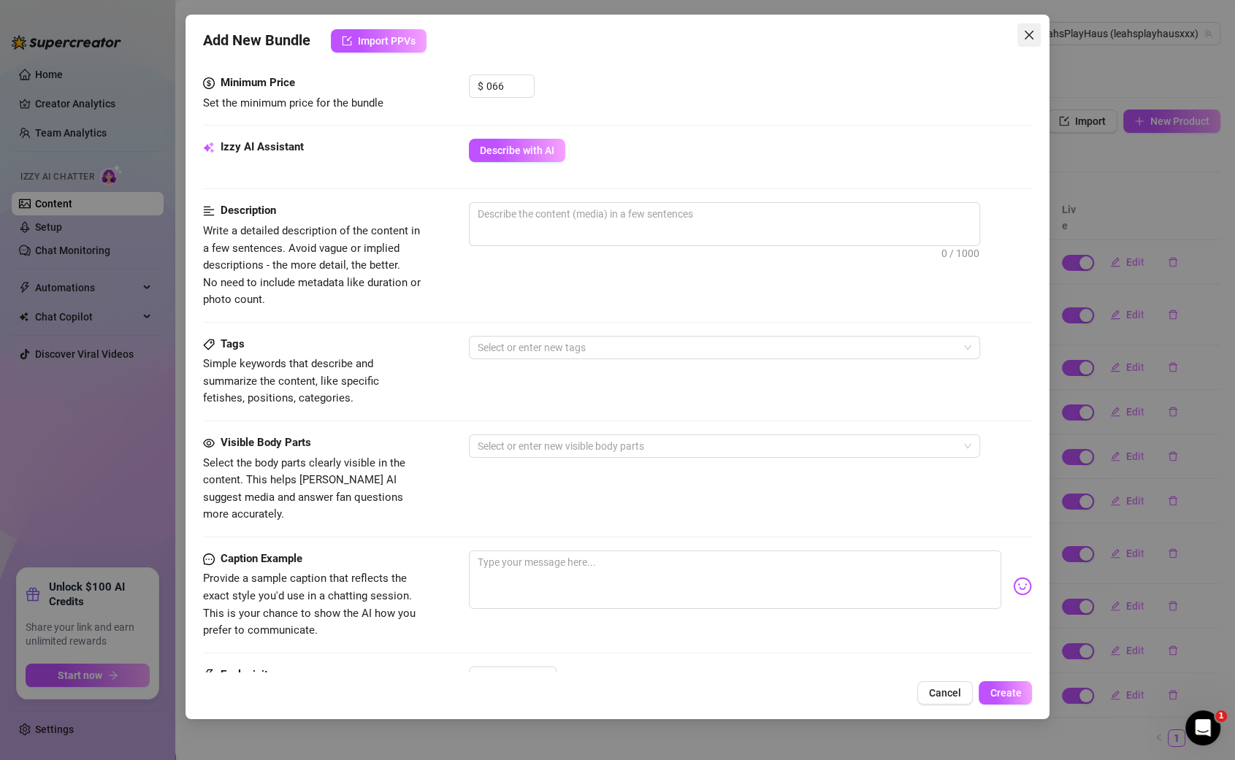
type input "66"
click at [1035, 37] on span "Close" at bounding box center [1028, 35] width 23 height 12
